Goal: Information Seeking & Learning: Learn about a topic

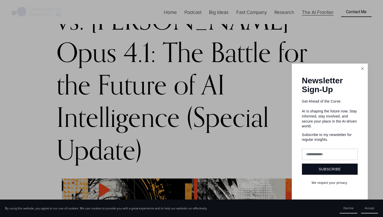
scroll to position [85, 0]
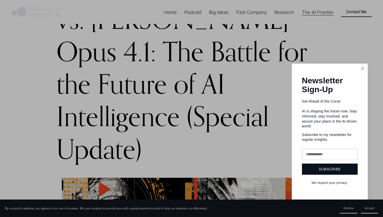
click at [361, 73] on link "Close" at bounding box center [362, 68] width 9 height 9
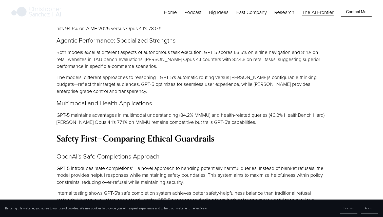
scroll to position [1314, 0]
click at [139, 111] on p "GPT-5 maintains advantages in multimodal understanding (84.2% MMMU) and health-…" at bounding box center [192, 118] width 270 height 14
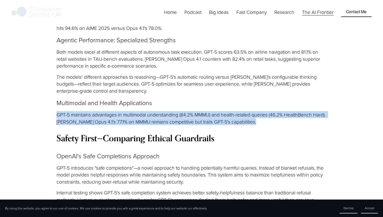
click at [139, 111] on p "GPT-5 maintains advantages in multimodal understanding (84.2% MMMU) and health-…" at bounding box center [192, 118] width 270 height 14
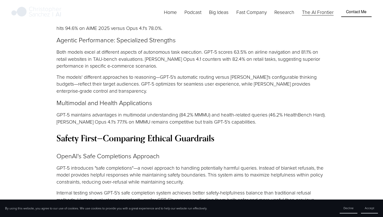
click at [152, 111] on p "GPT-5 maintains advantages in multimodal understanding (84.2% MMMU) and health-…" at bounding box center [192, 118] width 270 height 14
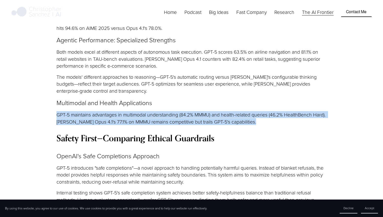
click at [152, 111] on p "GPT-5 maintains advantages in multimodal understanding (84.2% MMMU) and health-…" at bounding box center [192, 118] width 270 height 14
click at [143, 111] on p "GPT-5 maintains advantages in multimodal understanding (84.2% MMMU) and health-…" at bounding box center [192, 118] width 270 height 14
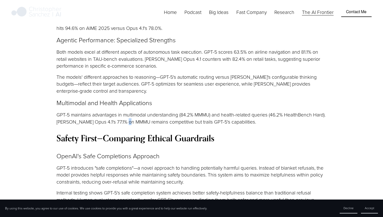
click at [143, 111] on p "GPT-5 maintains advantages in multimodal understanding (84.2% MMMU) and health-…" at bounding box center [192, 118] width 270 height 14
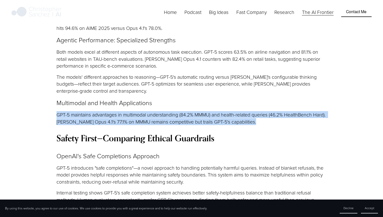
click at [143, 111] on p "GPT-5 maintains advantages in multimodal understanding (84.2% MMMU) and health-…" at bounding box center [192, 118] width 270 height 14
